Goal: Task Accomplishment & Management: Manage account settings

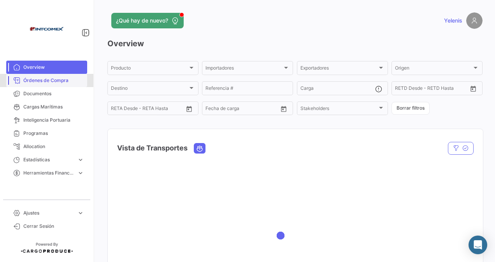
click at [46, 83] on span "Órdenes de Compra" at bounding box center [53, 80] width 61 height 7
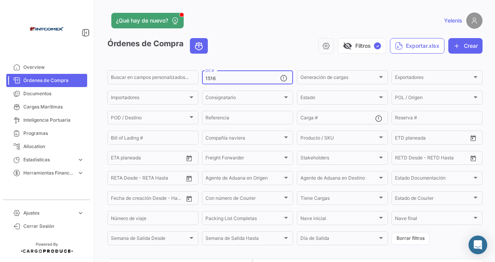
click at [222, 76] on div "1516 OC #" at bounding box center [243, 76] width 75 height 15
drag, startPoint x: 220, startPoint y: 77, endPoint x: 215, endPoint y: 79, distance: 5.6
click at [217, 79] on input "1516" at bounding box center [243, 78] width 75 height 5
click at [0, 0] on div "Buscar en [PERSON_NAME] personalizados... 1516 OC # Generación [PERSON_NAME] Ge…" at bounding box center [0, 0] width 0 height 0
paste input "50804,50837"
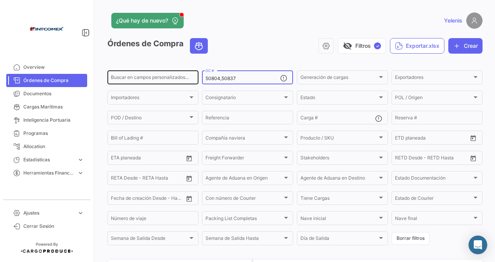
type input "50804,50837"
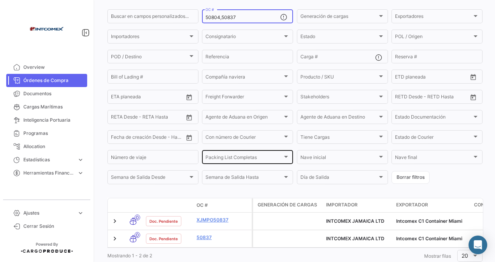
scroll to position [89, 0]
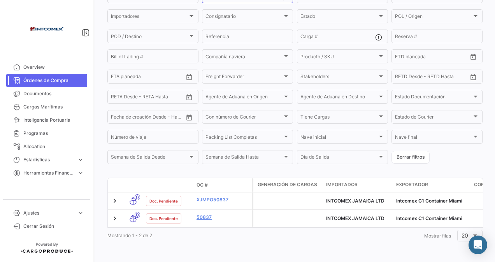
drag, startPoint x: 206, startPoint y: 238, endPoint x: 227, endPoint y: 245, distance: 22.8
click at [206, 237] on div "Mostrando 1 - 2 de 2 1 Mostrar [PERSON_NAME] 20" at bounding box center [294, 236] width 375 height 14
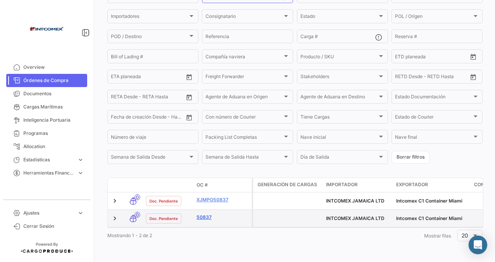
click at [206, 214] on link "50837" at bounding box center [223, 217] width 52 height 7
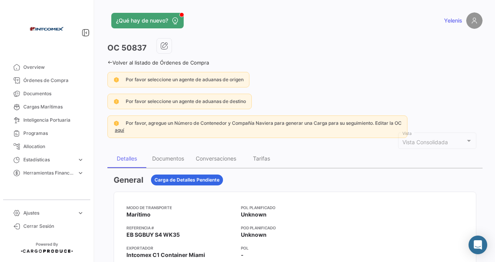
click at [111, 62] on icon at bounding box center [109, 62] width 5 height 5
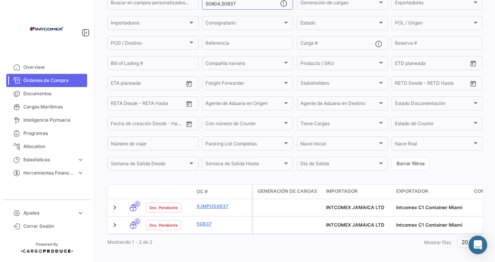
scroll to position [89, 0]
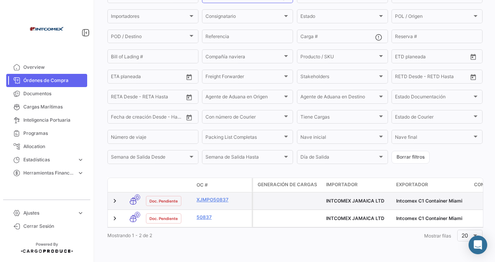
click at [209, 193] on datatable-body-cell "XJMPO50837" at bounding box center [223, 201] width 58 height 17
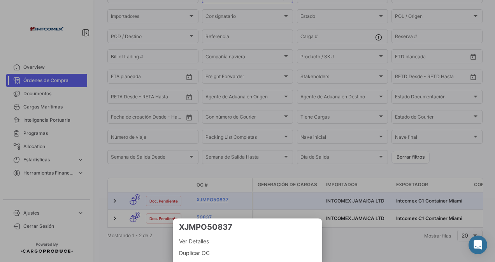
click at [213, 195] on div at bounding box center [247, 131] width 495 height 262
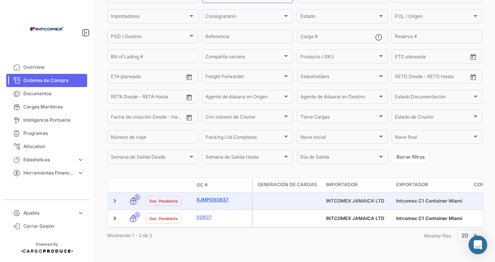
click at [213, 197] on link "XJMPO50837" at bounding box center [223, 200] width 52 height 7
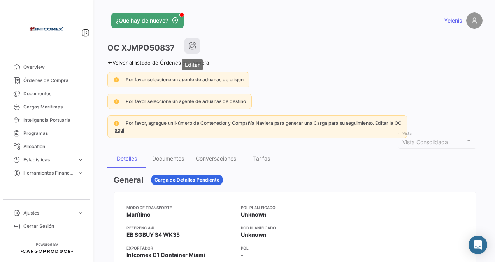
click at [190, 46] on icon "button" at bounding box center [192, 46] width 8 height 8
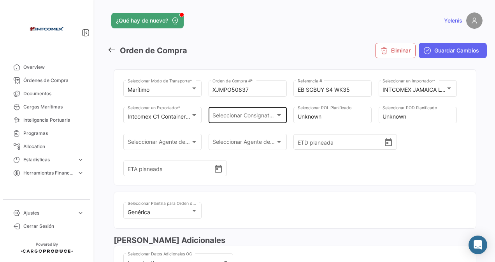
click at [274, 115] on span "Seleccionar Consignatario" at bounding box center [244, 117] width 63 height 7
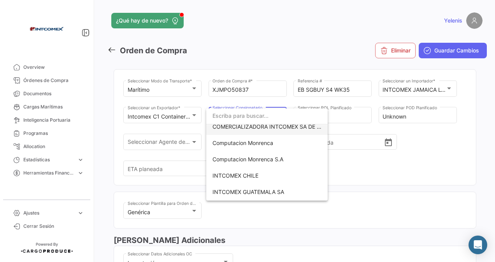
scroll to position [117, 0]
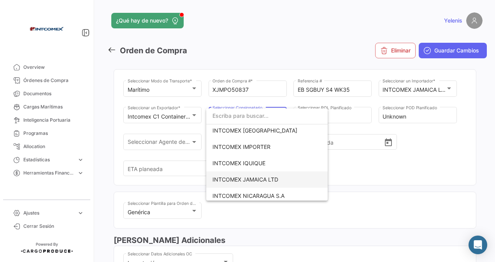
click at [253, 179] on span "INTCOMEX JAMAICA LTD" at bounding box center [246, 179] width 66 height 7
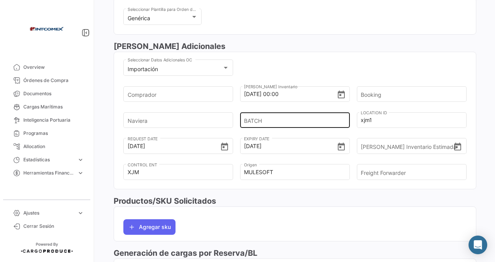
scroll to position [195, 0]
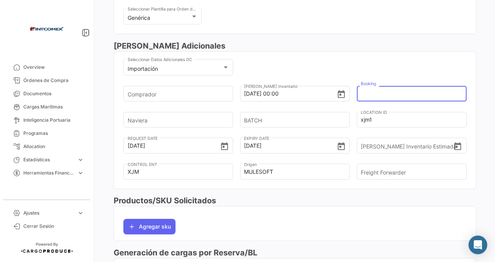
click at [380, 93] on input "Booking" at bounding box center [409, 93] width 97 height 27
click at [364, 93] on input "Booking" at bounding box center [409, 93] width 97 height 27
paste input "6429015980"
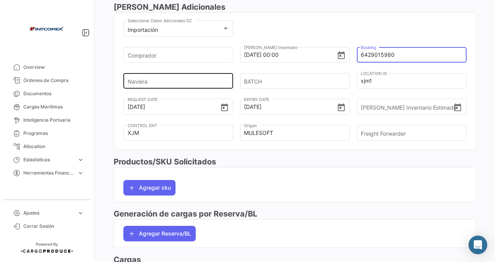
type input "6429015980"
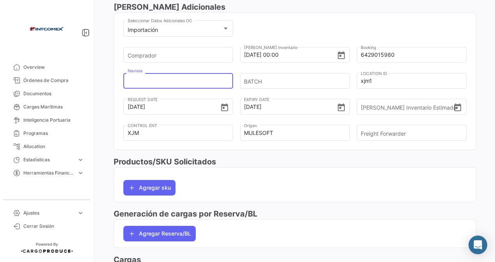
click at [154, 81] on input "Naviera" at bounding box center [176, 80] width 97 height 27
type input "cosco"
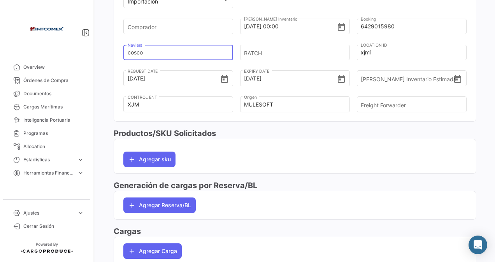
scroll to position [273, 0]
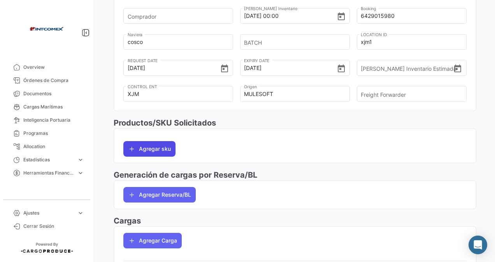
click at [141, 146] on button "Agregar sku" at bounding box center [149, 149] width 52 height 16
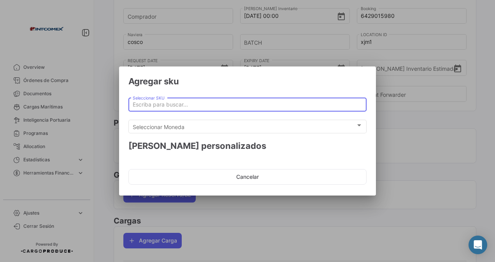
click at [161, 104] on input "Seleccionar SKU" at bounding box center [248, 105] width 230 height 7
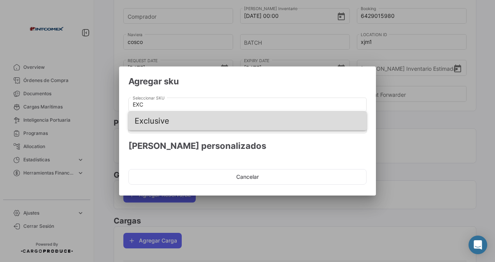
click at [157, 118] on span "Exclusive" at bounding box center [248, 121] width 226 height 19
type input "Exclusive"
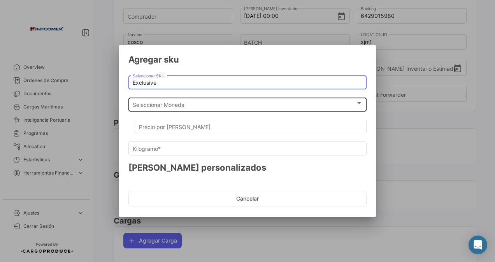
click at [183, 103] on span "Seleccionar Moneda" at bounding box center [244, 105] width 223 height 7
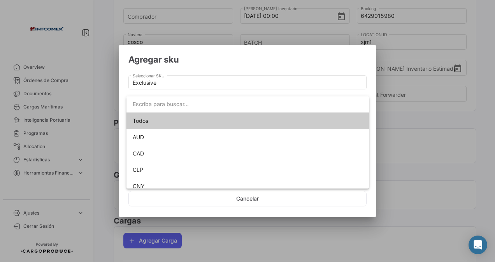
scroll to position [71, 0]
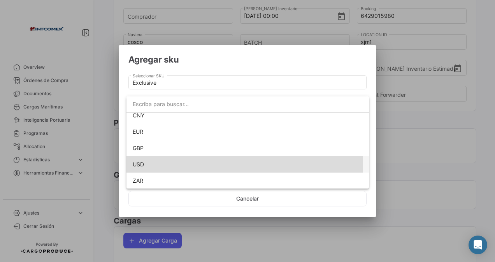
click at [147, 165] on span "USD" at bounding box center [248, 165] width 230 height 16
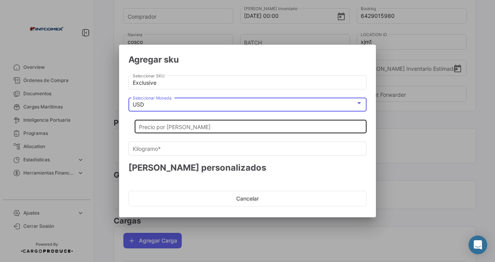
click at [150, 127] on input "Precio por [PERSON_NAME]" at bounding box center [251, 127] width 224 height 7
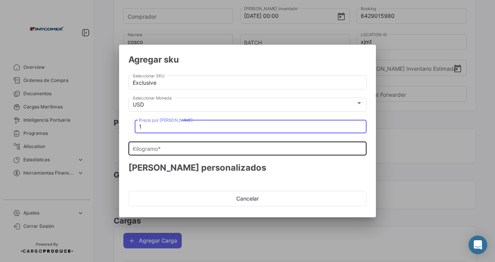
type input "1"
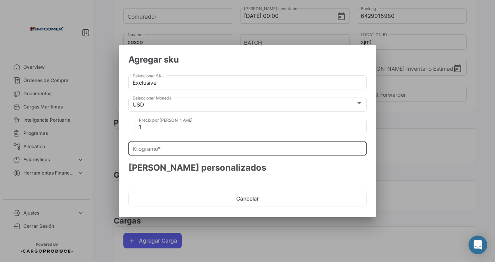
click at [144, 145] on div "Kilogramo *" at bounding box center [248, 148] width 230 height 15
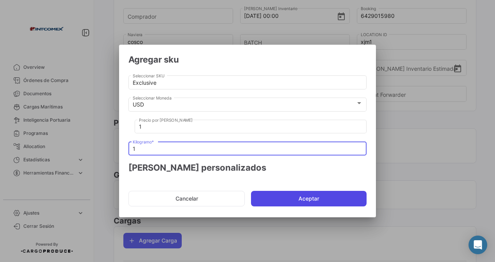
type input "1"
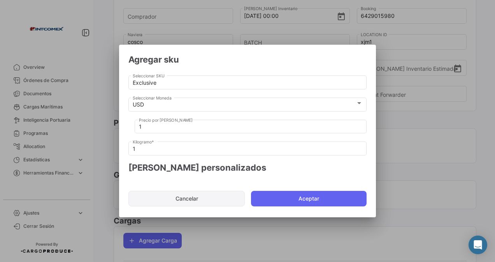
click at [301, 197] on button "Aceptar" at bounding box center [309, 199] width 116 height 16
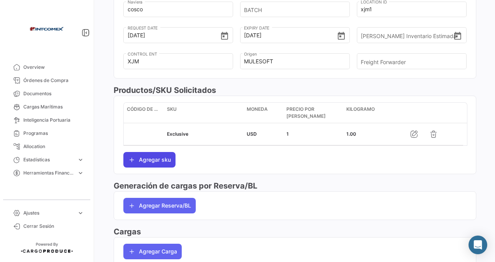
scroll to position [345, 0]
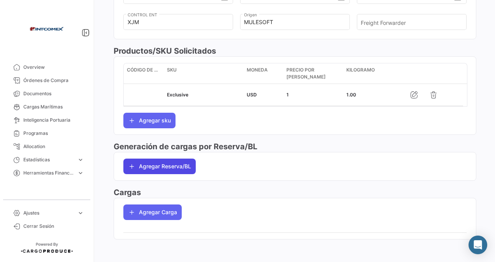
click at [150, 162] on button "Agregar Reserva/BL" at bounding box center [159, 167] width 72 height 16
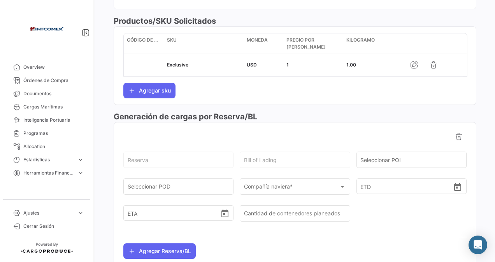
scroll to position [422, 0]
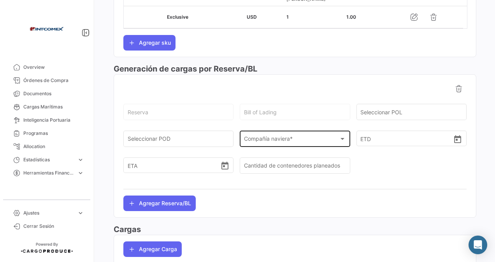
click at [260, 139] on span "Compañía naviera *" at bounding box center [291, 140] width 95 height 7
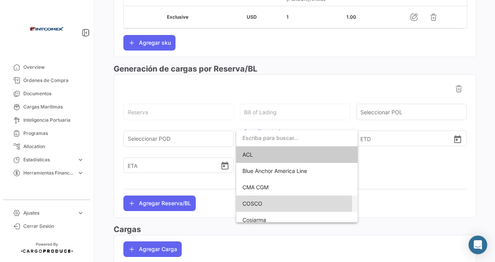
click at [253, 205] on span "COSCO" at bounding box center [253, 204] width 20 height 7
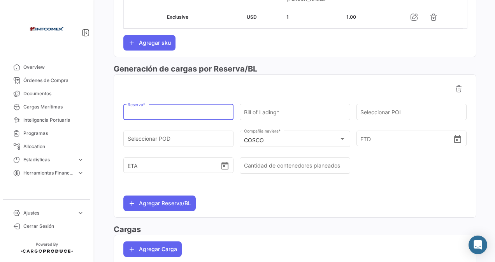
click at [140, 111] on input "Reserva *" at bounding box center [179, 114] width 102 height 7
paste input "6429015980"
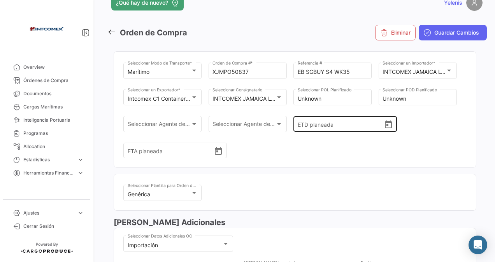
scroll to position [0, 0]
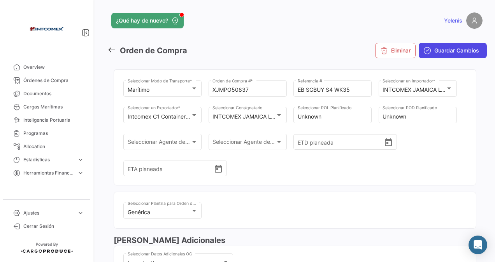
type input "6429015980"
click at [436, 50] on span "Guardar Cambios" at bounding box center [457, 51] width 45 height 8
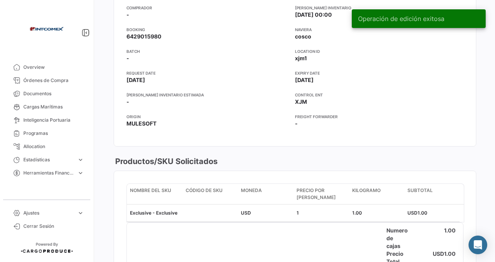
scroll to position [389, 0]
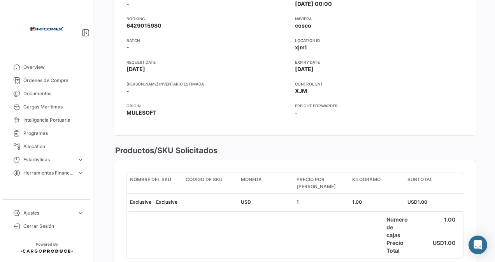
click at [203, 127] on mat-card-content "Comprador - Fecha Ingreso Inventario [DATE] 00:00 Booking 6429015980 Naviera co…" at bounding box center [295, 58] width 362 height 156
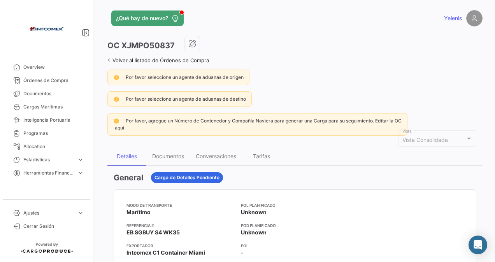
scroll to position [0, 0]
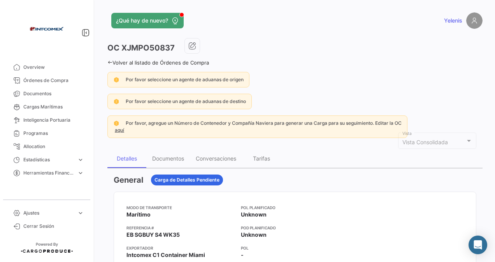
click at [113, 62] on link "Volver al listado de Órdenes de Compra" at bounding box center [158, 63] width 102 height 6
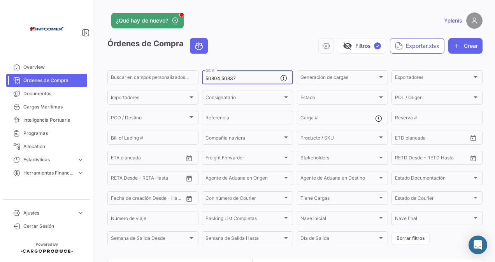
click at [241, 78] on input "50804,50837" at bounding box center [243, 78] width 75 height 5
drag, startPoint x: 240, startPoint y: 79, endPoint x: 178, endPoint y: 79, distance: 62.7
click at [0, 0] on div "Buscar en [PERSON_NAME] personalizados... 50804,50837 OC # Generación [PERSON_N…" at bounding box center [0, 0] width 0 height 0
type input "1500"
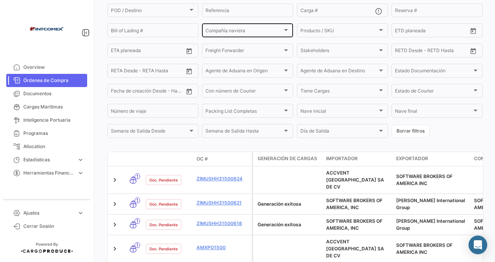
scroll to position [156, 0]
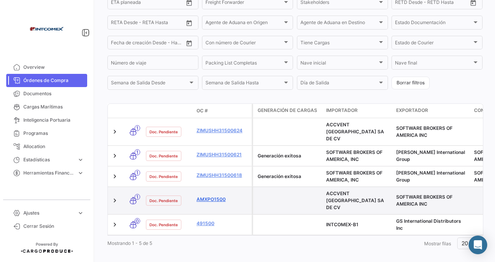
click at [213, 196] on link "AMXPO1500" at bounding box center [223, 199] width 52 height 7
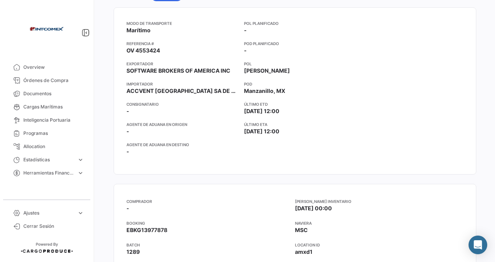
scroll to position [234, 0]
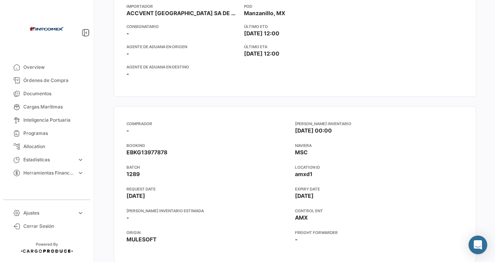
click at [169, 150] on app-card-info-label "Booking EBKG13977878" at bounding box center [211, 150] width 169 height 14
copy app-card-info-label "EBKG13977878"
click at [185, 151] on app-card-info-label "Booking EBKG13977878" at bounding box center [211, 150] width 169 height 14
drag, startPoint x: 173, startPoint y: 151, endPoint x: 166, endPoint y: 150, distance: 6.8
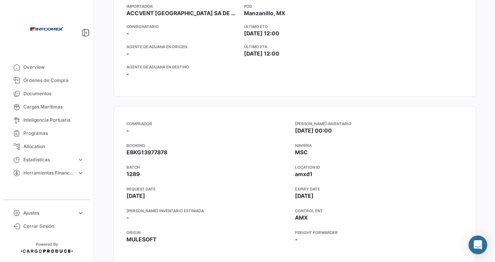
click at [166, 150] on app-card-info-label "Booking EBKG13977878" at bounding box center [211, 150] width 169 height 14
drag, startPoint x: 166, startPoint y: 150, endPoint x: 161, endPoint y: 149, distance: 4.7
copy app-card-info-label "EBKG13977878"
click at [221, 227] on app-custom-fields "Comprador - Fecha Ingreso Inventario [DATE] 00:00 Booking EBKG13977878 Naviera …" at bounding box center [295, 177] width 337 height 117
